Goal: Transaction & Acquisition: Purchase product/service

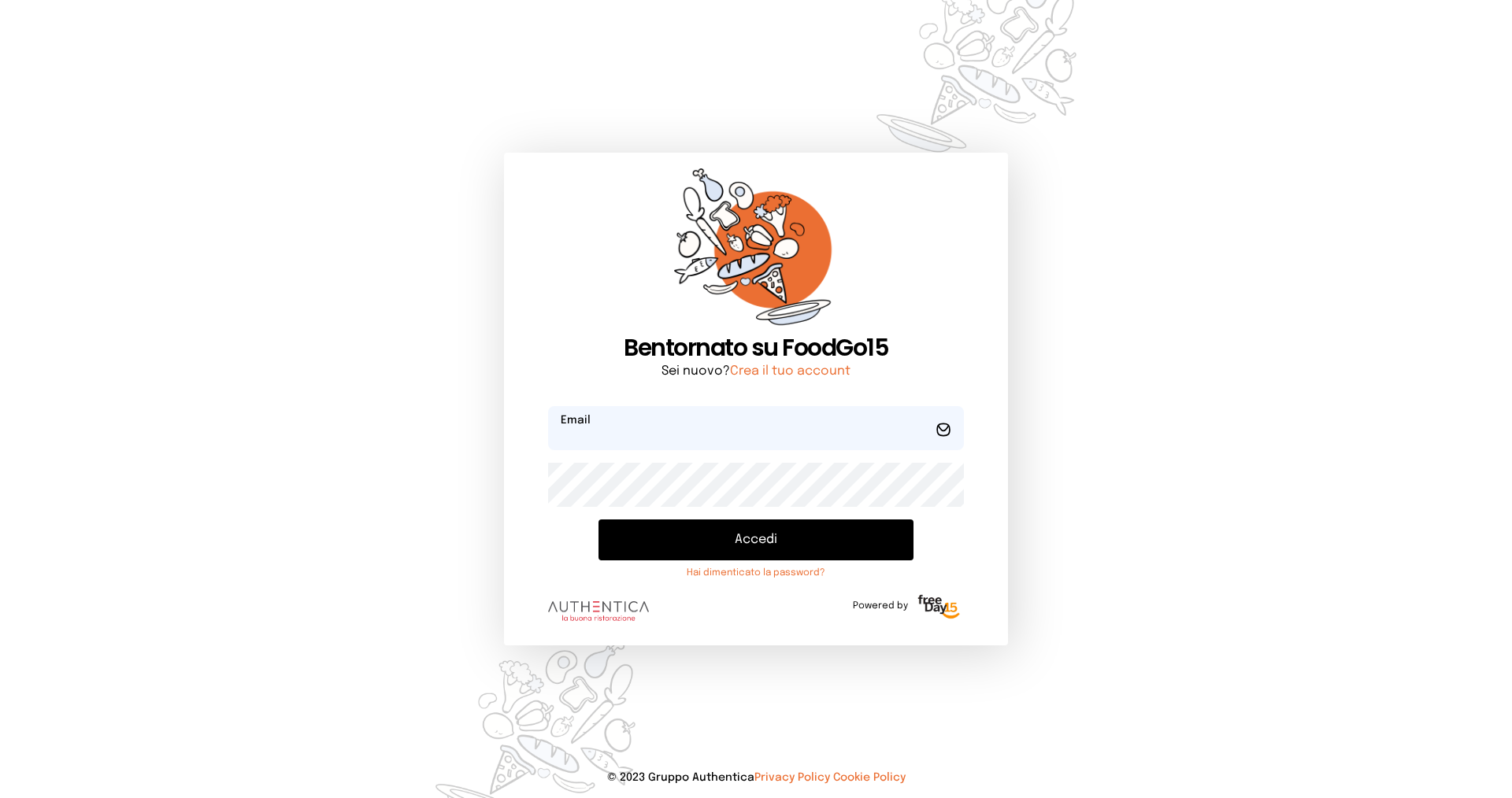
type input "**********"
click at [714, 536] on button "Accedi" at bounding box center [756, 540] width 315 height 41
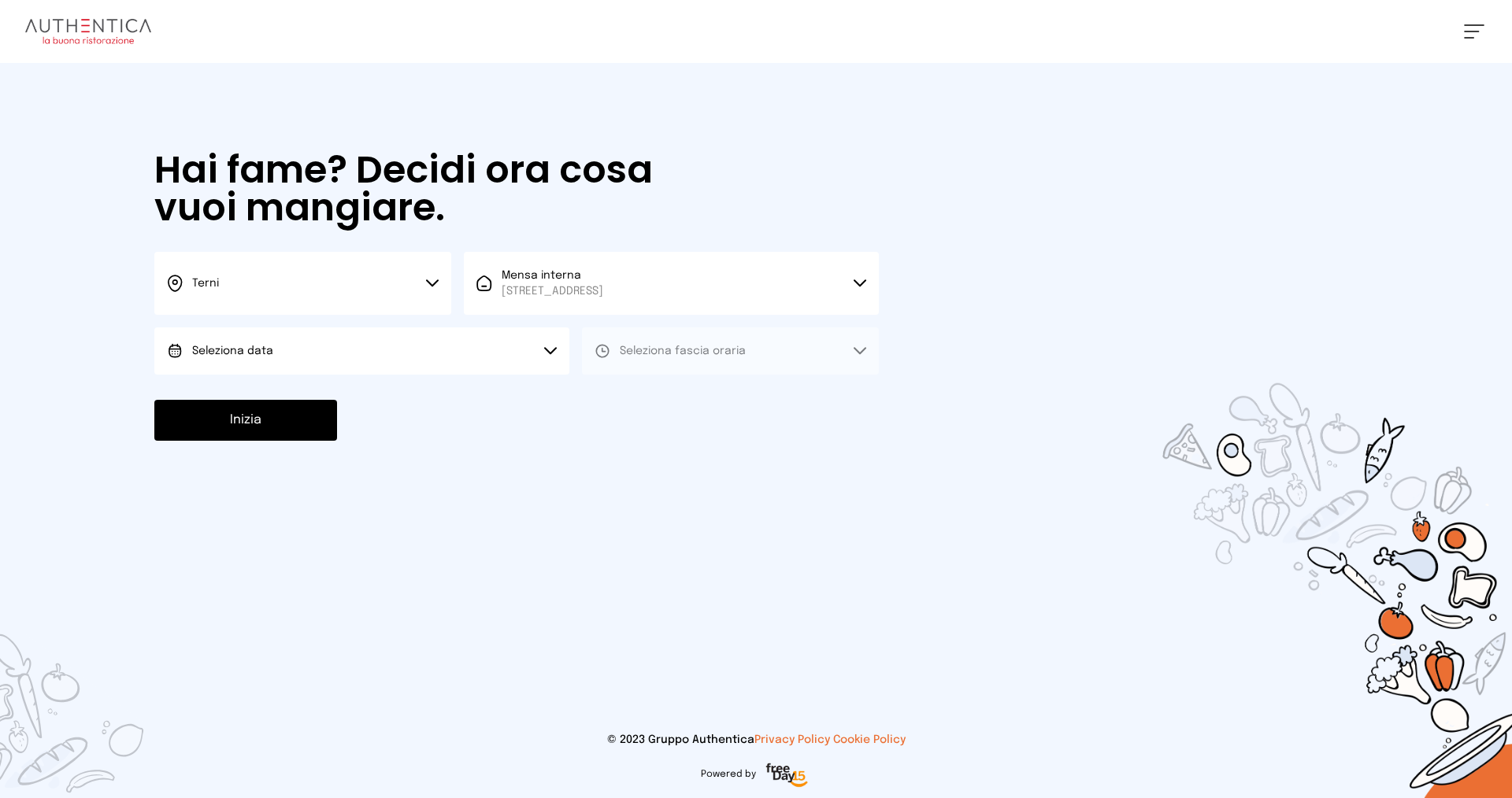
click at [351, 361] on button "Seleziona data" at bounding box center [362, 351] width 415 height 47
click at [268, 399] on span "[DATE], [DATE]" at bounding box center [231, 395] width 77 height 15
click at [672, 338] on button "Seleziona fascia oraria" at bounding box center [730, 351] width 297 height 47
click at [658, 397] on li "Pranzo" at bounding box center [730, 395] width 297 height 41
click at [311, 421] on button "Inizia" at bounding box center [246, 420] width 183 height 41
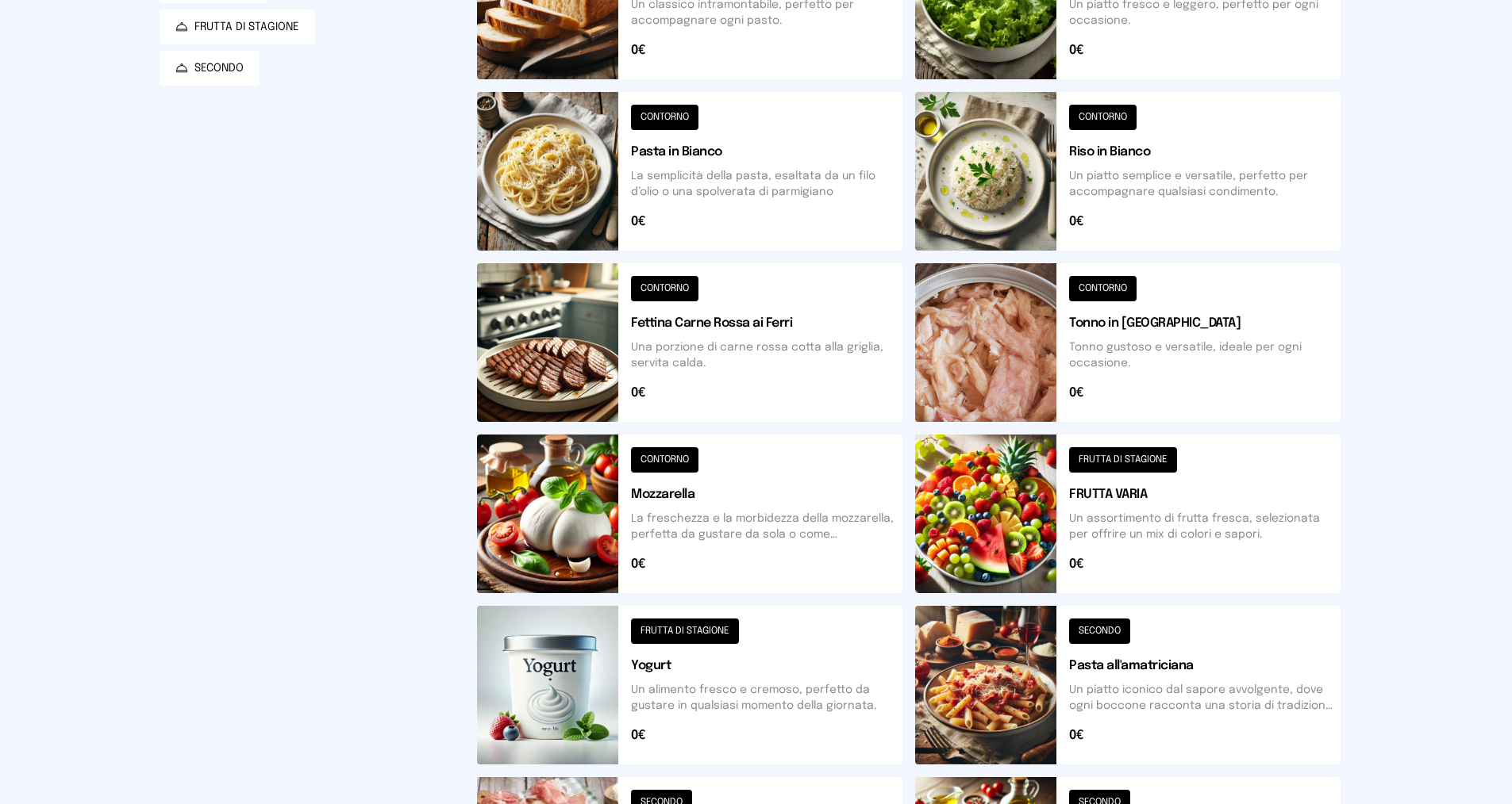
scroll to position [476, 0]
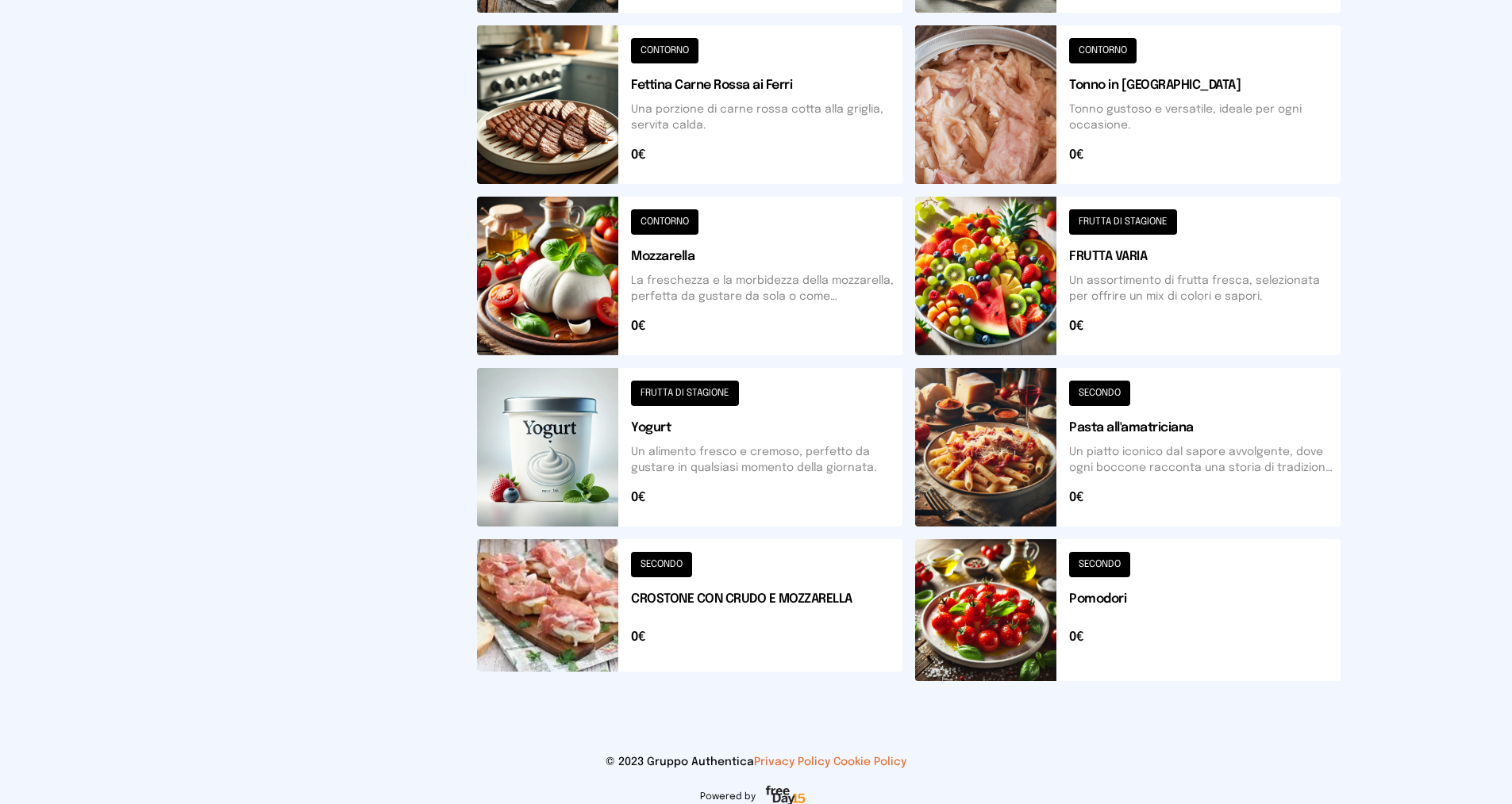
click at [706, 617] on button at bounding box center [689, 610] width 425 height 142
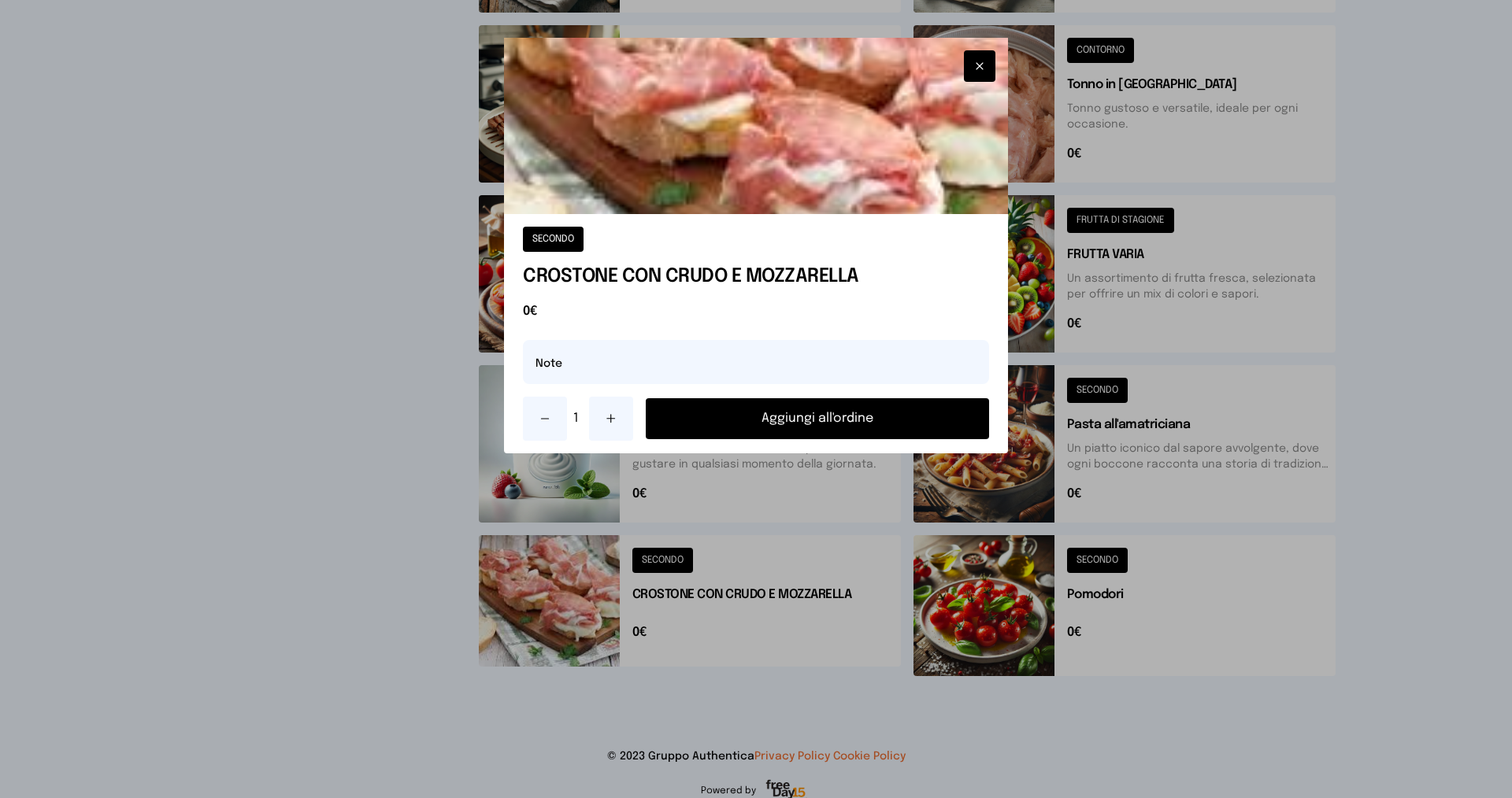
click at [811, 421] on button "Aggiungi all'ordine" at bounding box center [817, 419] width 343 height 41
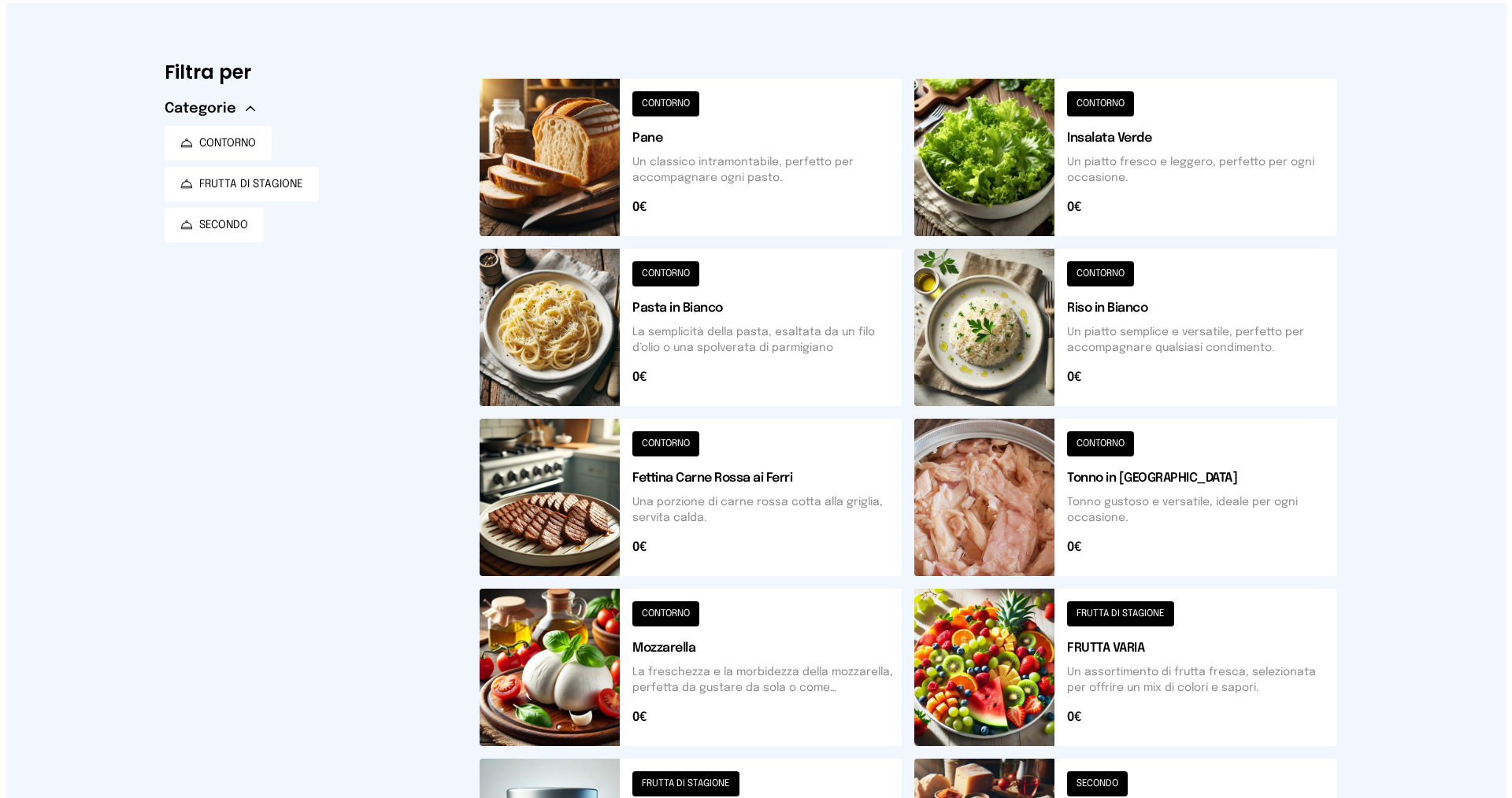
scroll to position [0, 0]
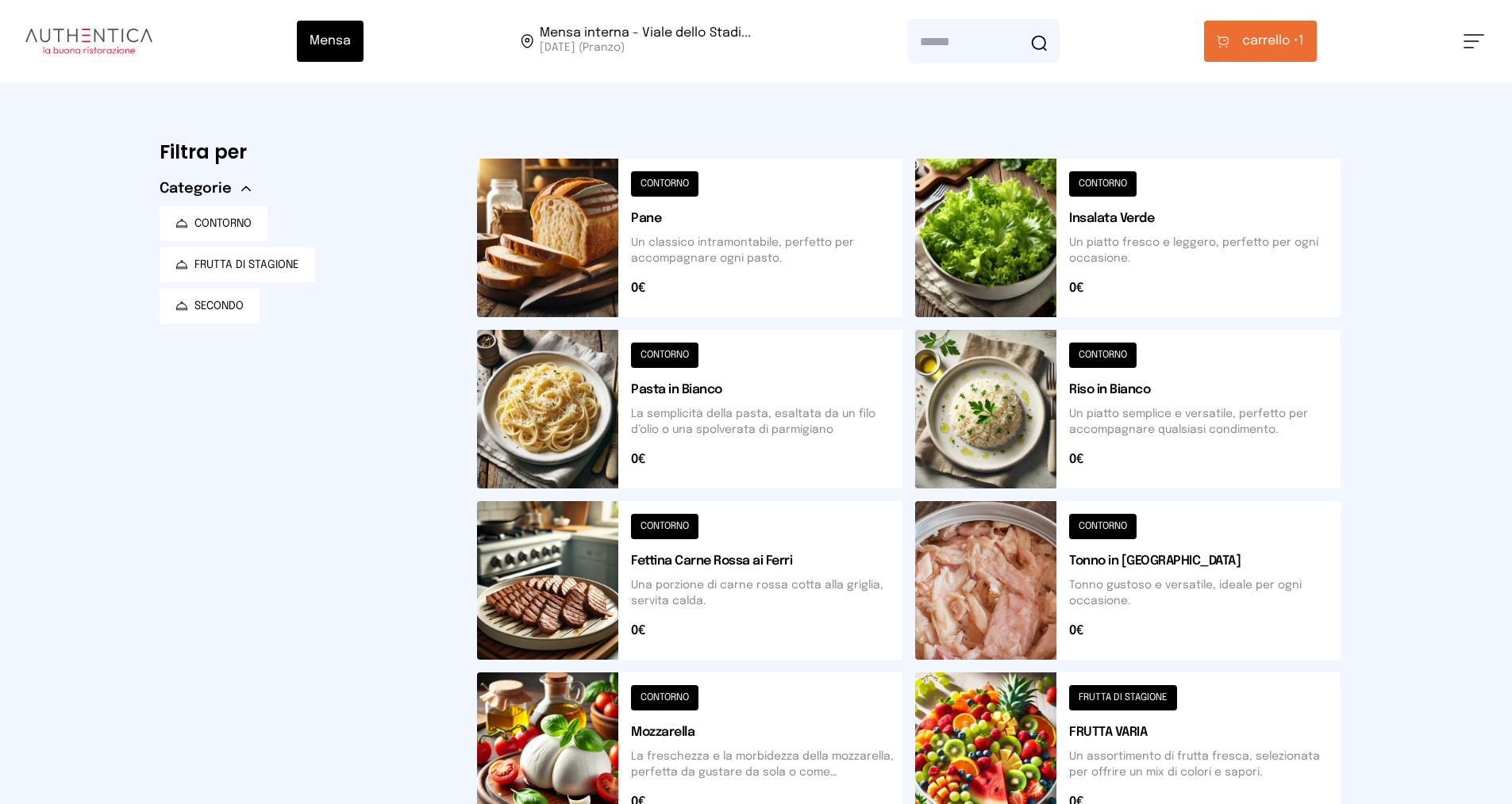
click at [1272, 49] on span "carrello •" at bounding box center [1270, 42] width 56 height 19
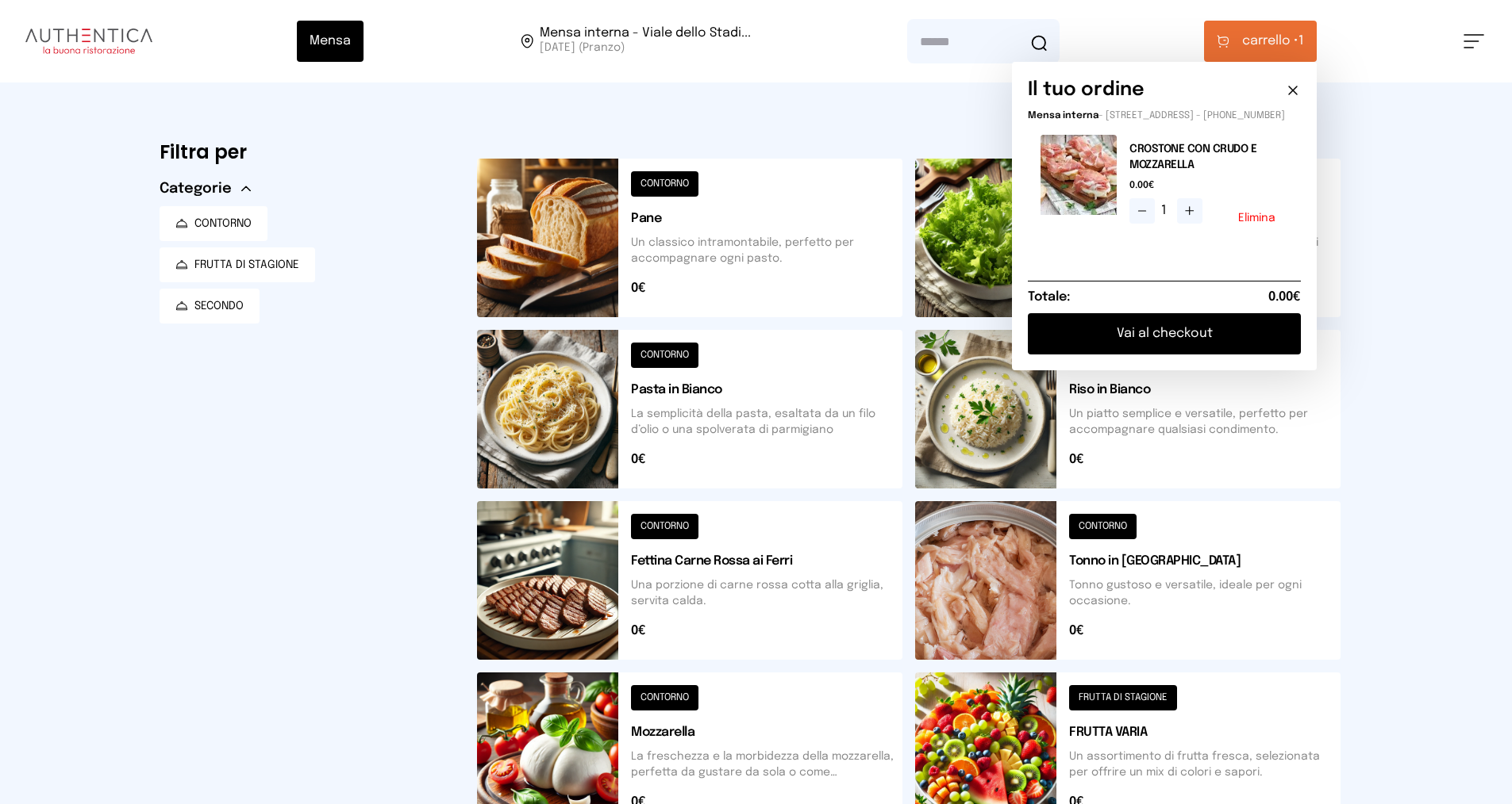
click at [1134, 337] on button "Vai al checkout" at bounding box center [1164, 334] width 273 height 42
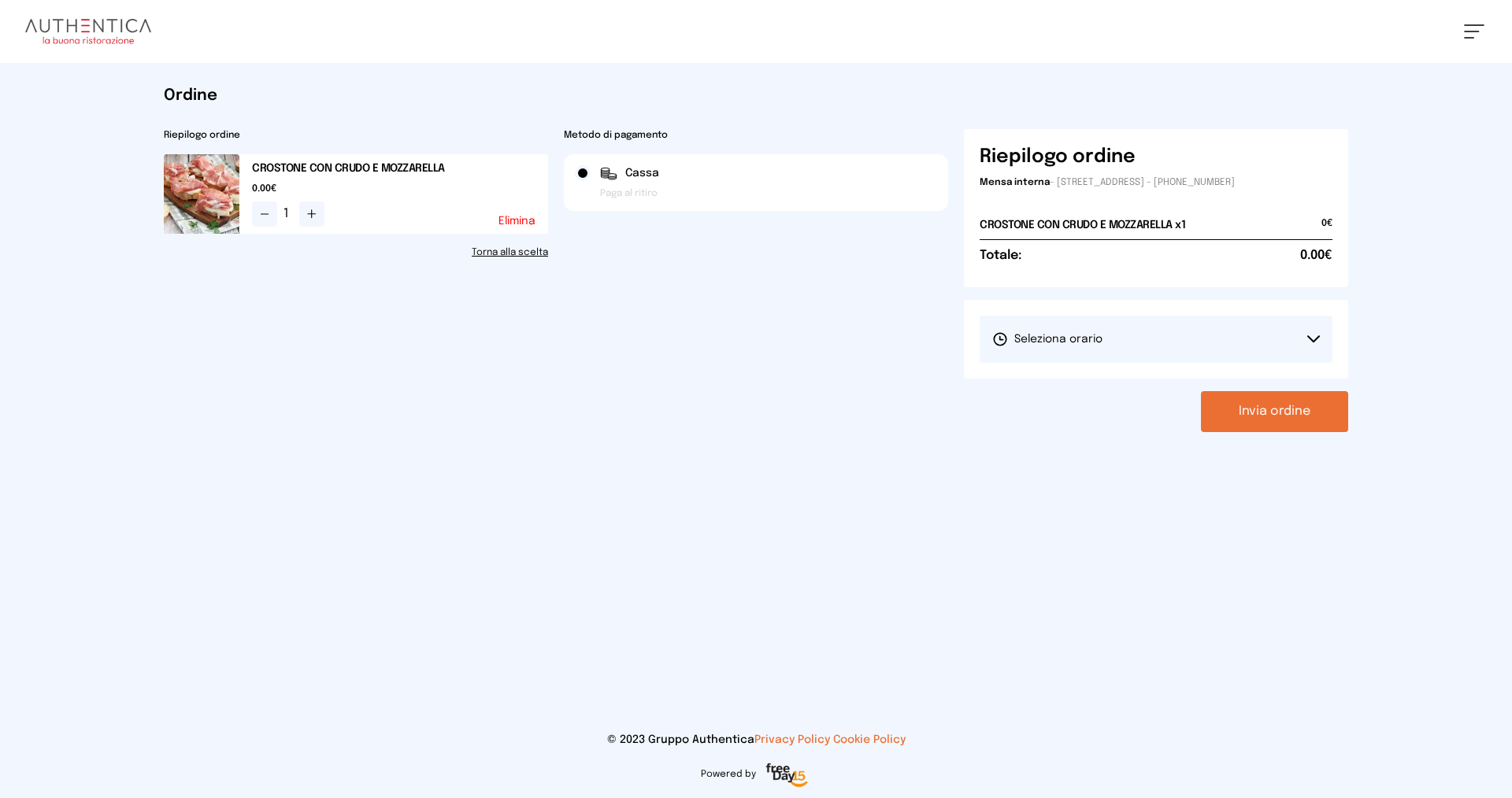
click at [1197, 349] on button "Seleziona orario" at bounding box center [1156, 339] width 353 height 47
click at [1117, 377] on li "1° Turno (13:00 - 15:00)" at bounding box center [1156, 383] width 353 height 41
click at [1253, 416] on button "Invia ordine" at bounding box center [1274, 411] width 147 height 41
